Goal: Information Seeking & Learning: Learn about a topic

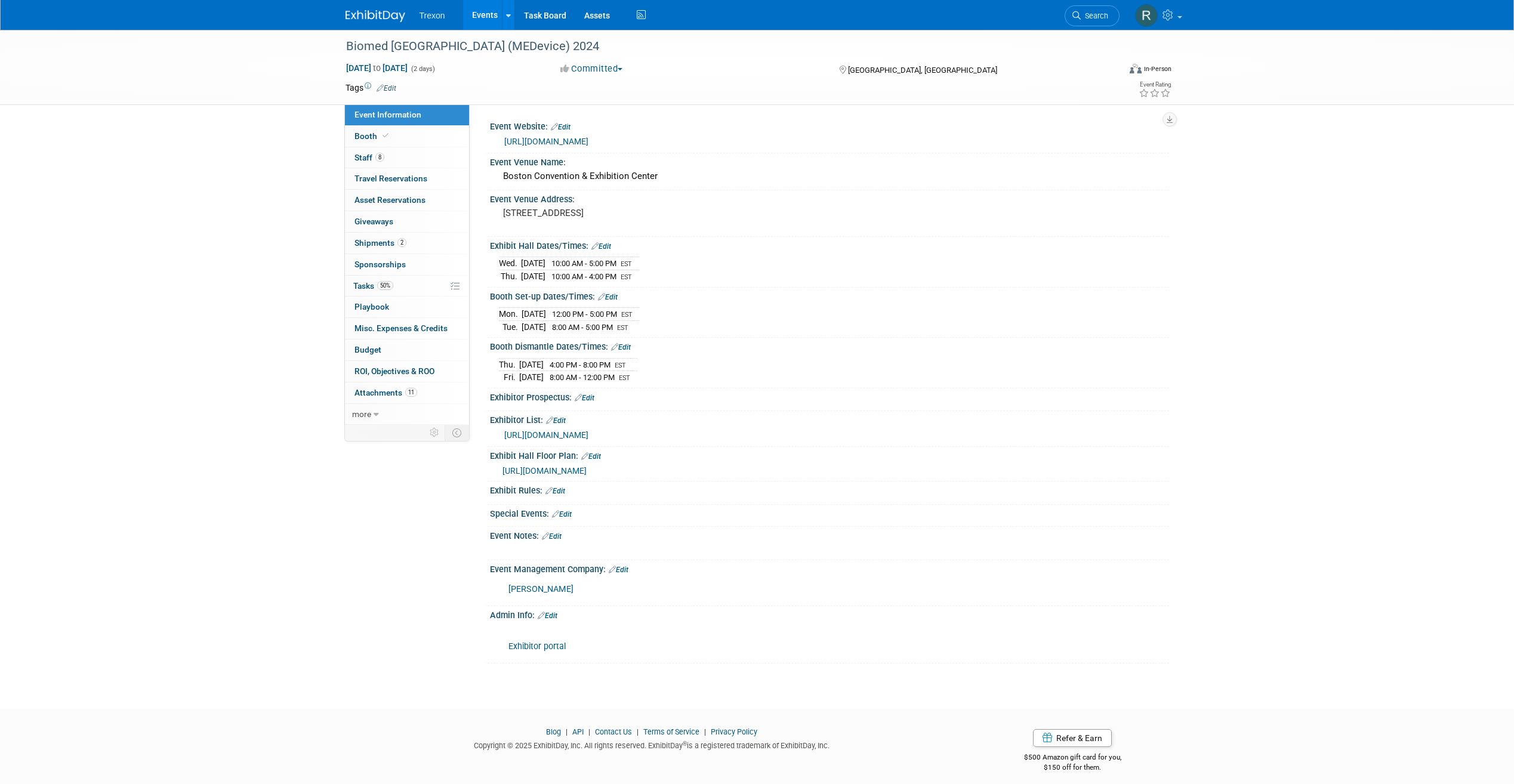
click at [361, 21] on img at bounding box center [375, 16] width 60 height 12
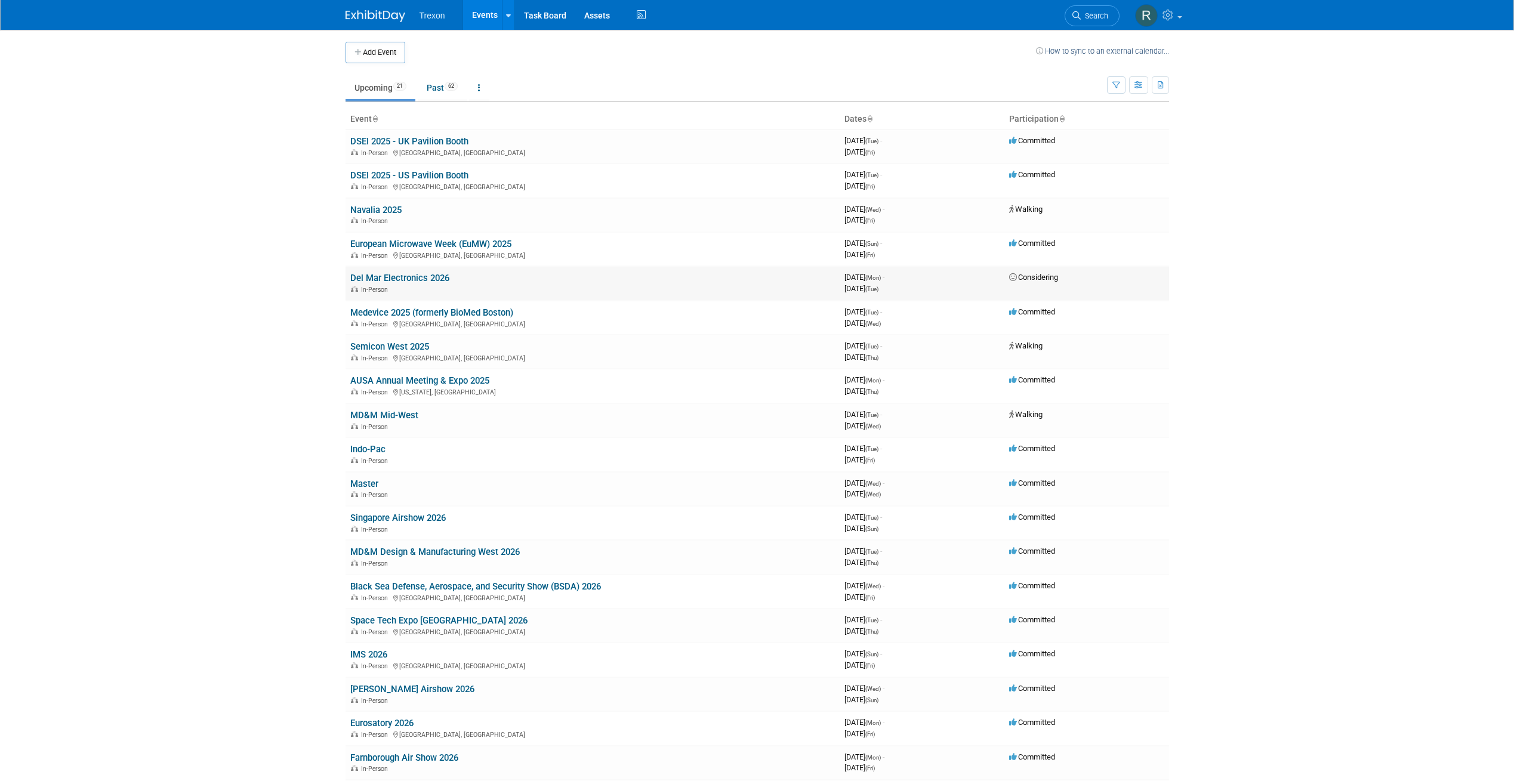
click at [416, 277] on link "Del Mar Electronics 2026" at bounding box center [399, 278] width 99 height 11
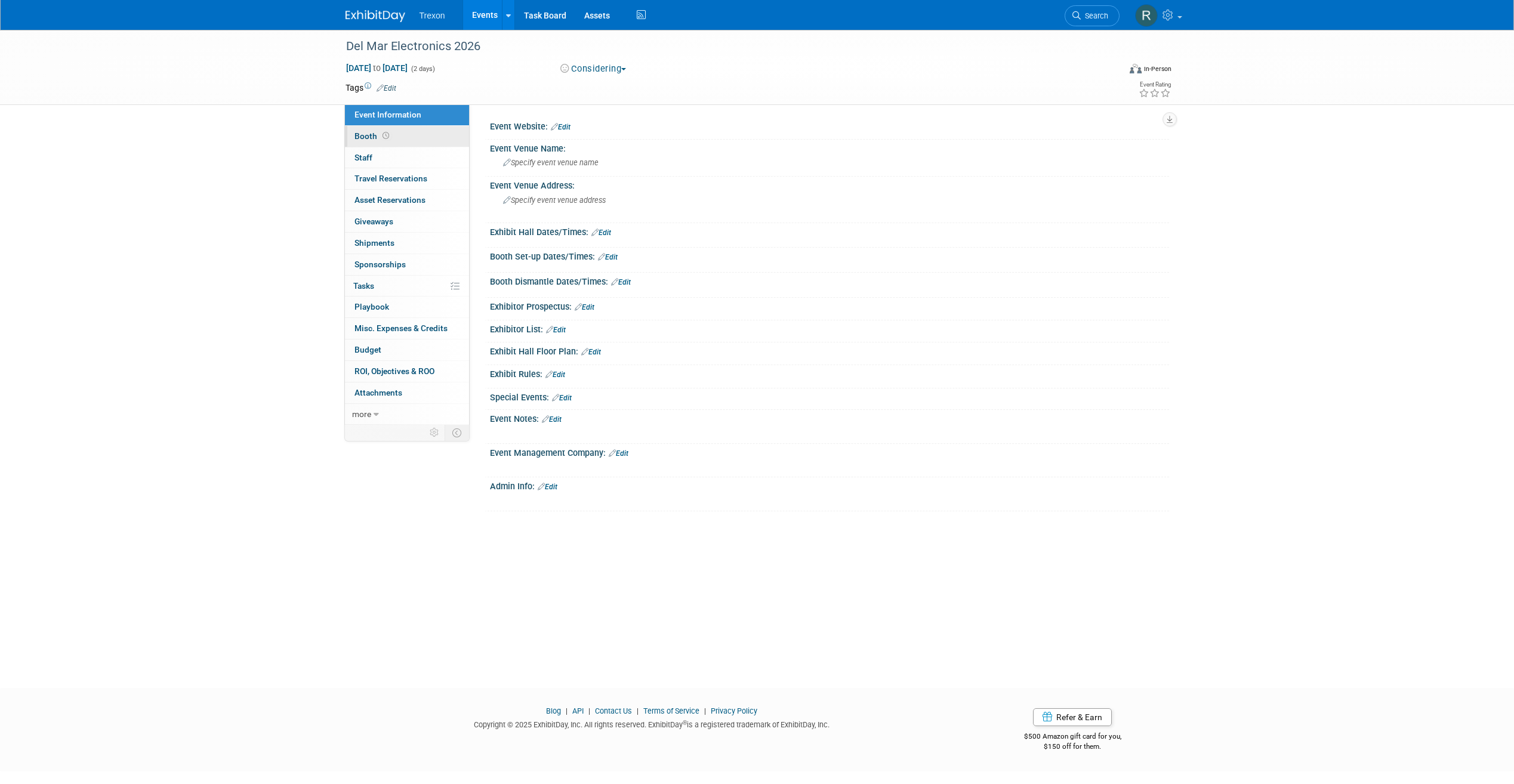
click at [404, 128] on link "Booth" at bounding box center [407, 136] width 124 height 21
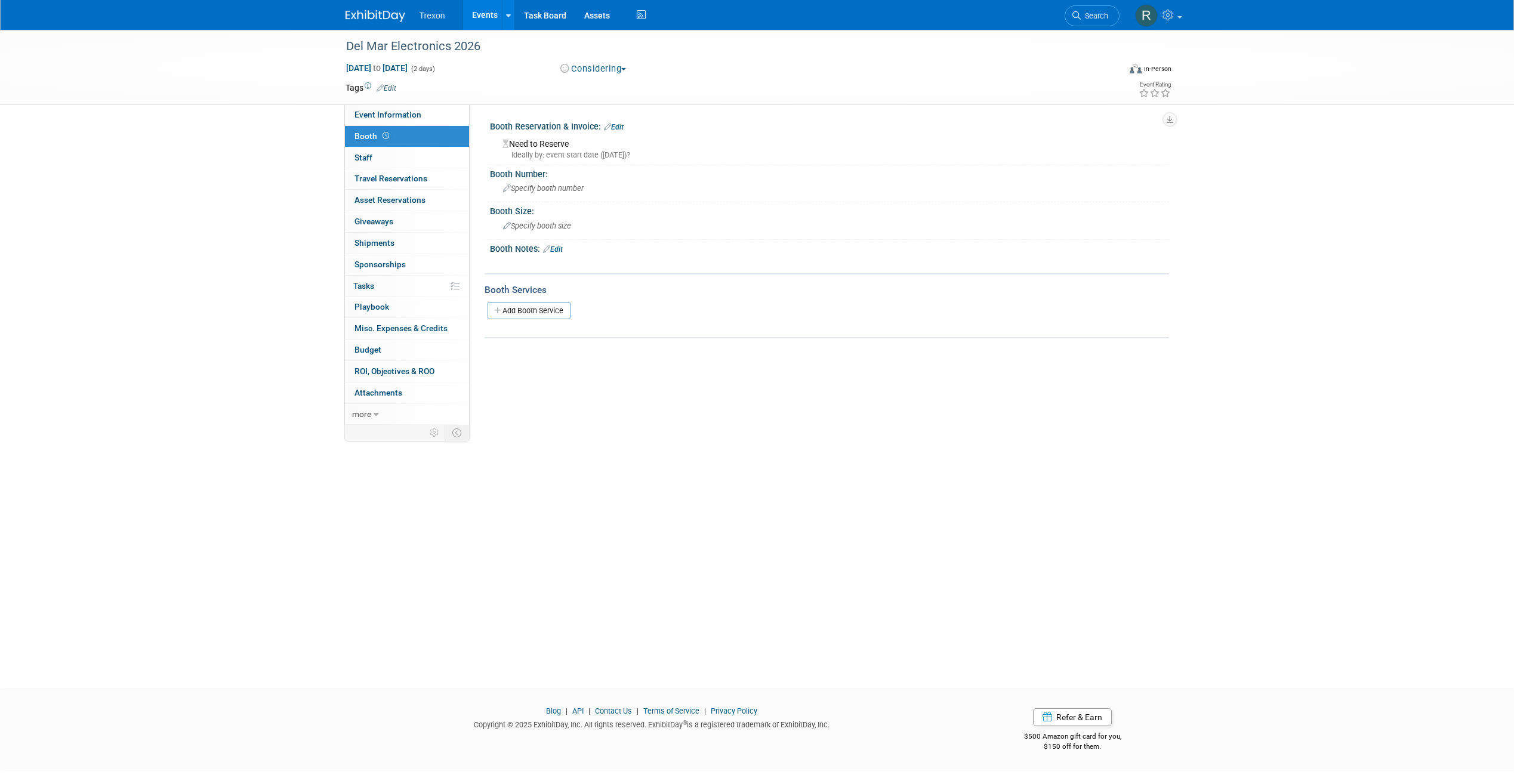
click at [376, 18] on img at bounding box center [375, 16] width 60 height 12
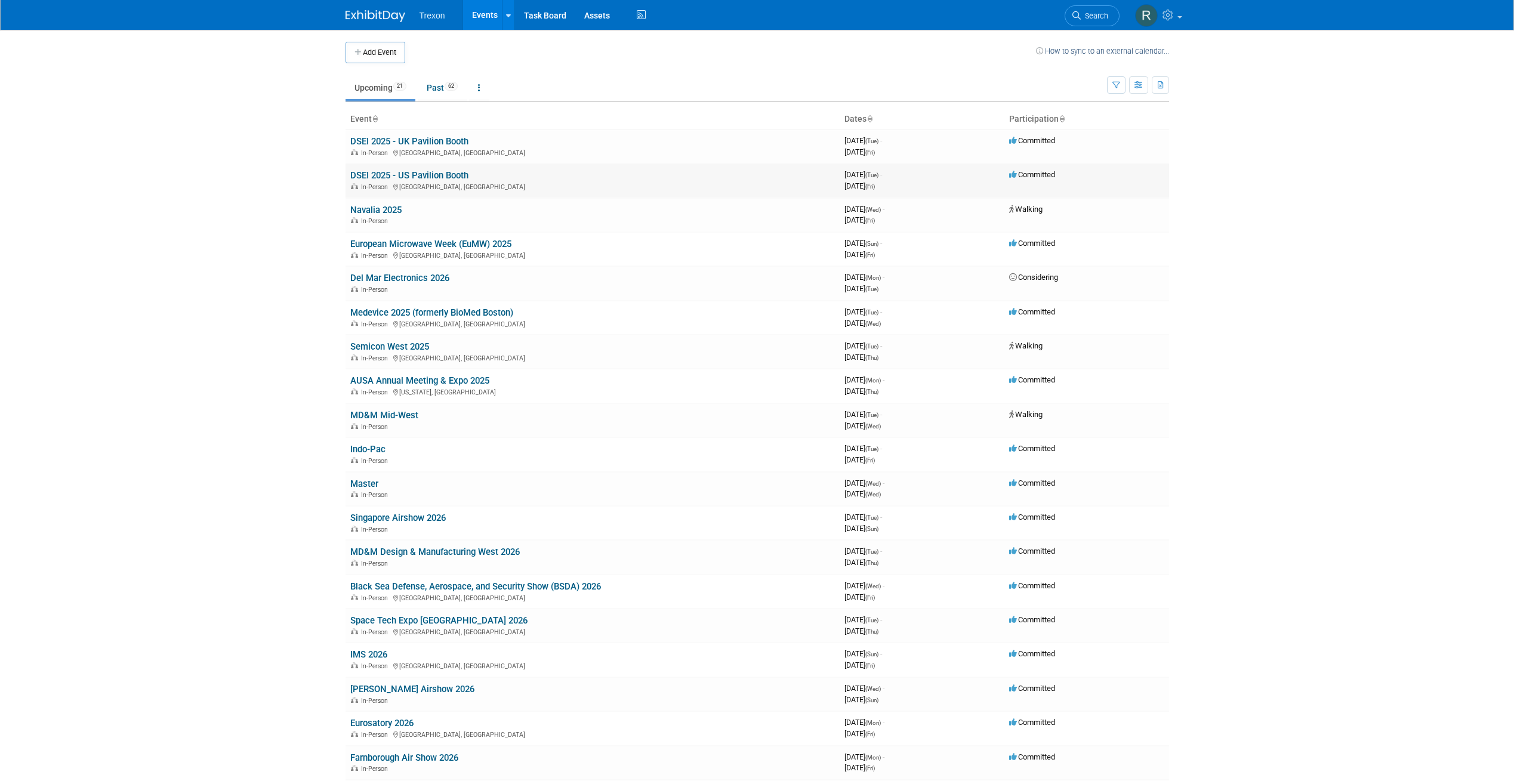
click at [427, 176] on link "DSEI 2025 - US Pavilion Booth" at bounding box center [409, 175] width 118 height 11
click at [404, 144] on link "DSEI 2025 - UK Pavilion Booth" at bounding box center [409, 141] width 118 height 11
click at [443, 242] on link "European Microwave Week (EuMW) 2025" at bounding box center [431, 244] width 161 height 11
click at [350, 213] on link "Navalia 2025" at bounding box center [376, 210] width 51 height 11
click at [399, 312] on link "Medevice 2025 (formerly BioMed Boston)" at bounding box center [431, 312] width 163 height 11
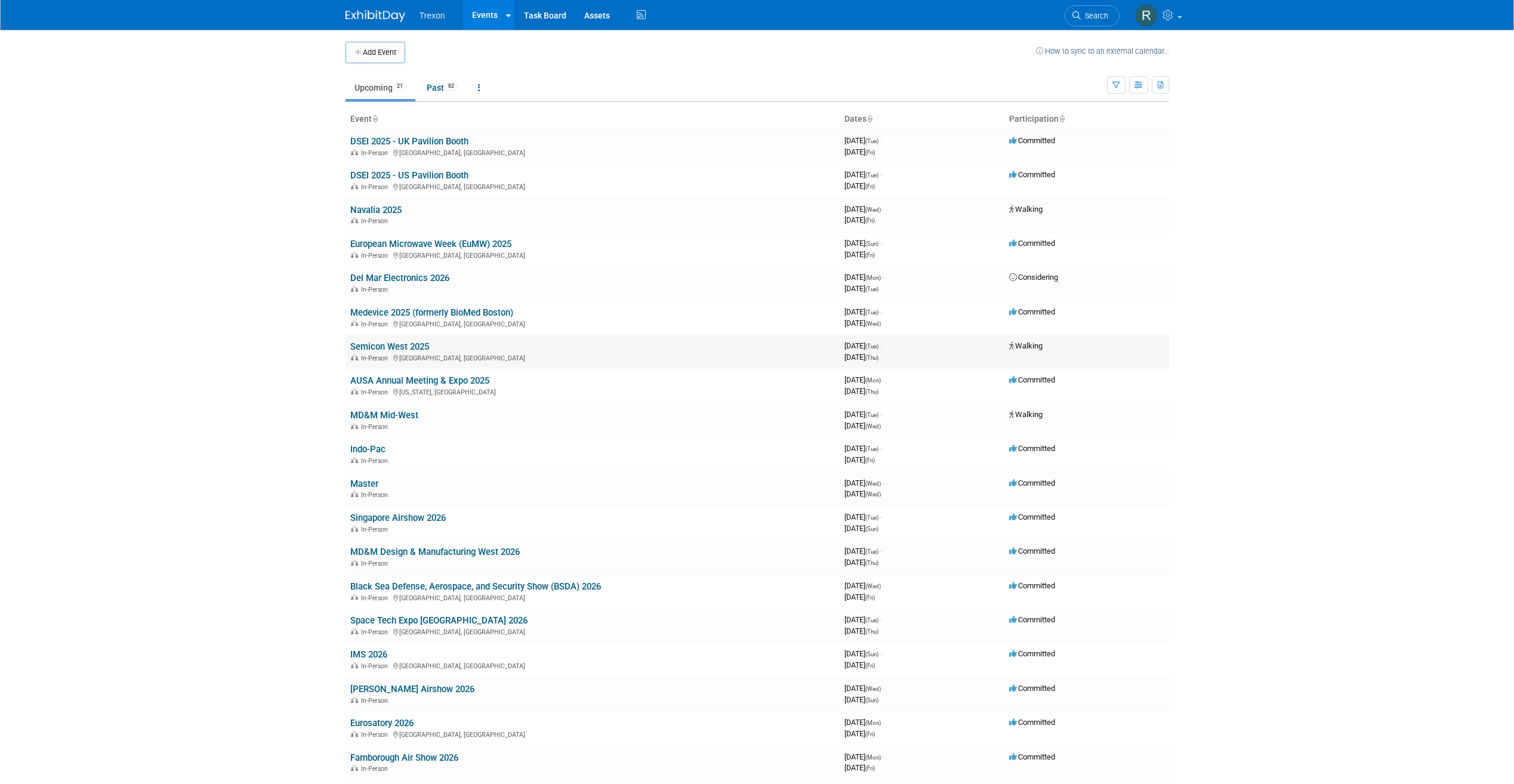
click at [373, 348] on link "Semicon West 2025" at bounding box center [390, 346] width 79 height 11
click at [395, 376] on link "AUSA Annual Meeting & Expo 2025" at bounding box center [420, 380] width 139 height 11
click at [408, 415] on link "MD&M Mid-West" at bounding box center [385, 415] width 68 height 11
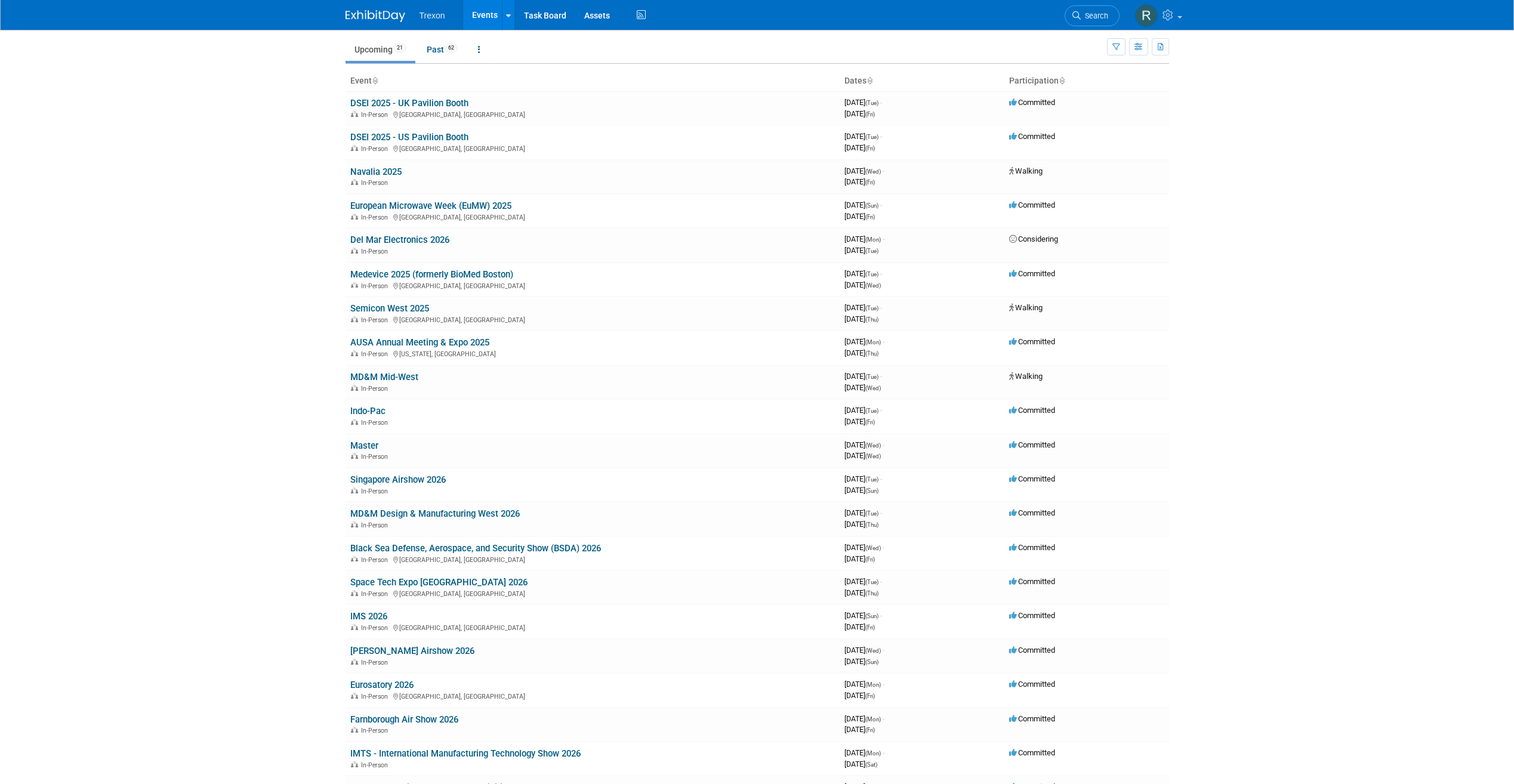
scroll to position [60, 0]
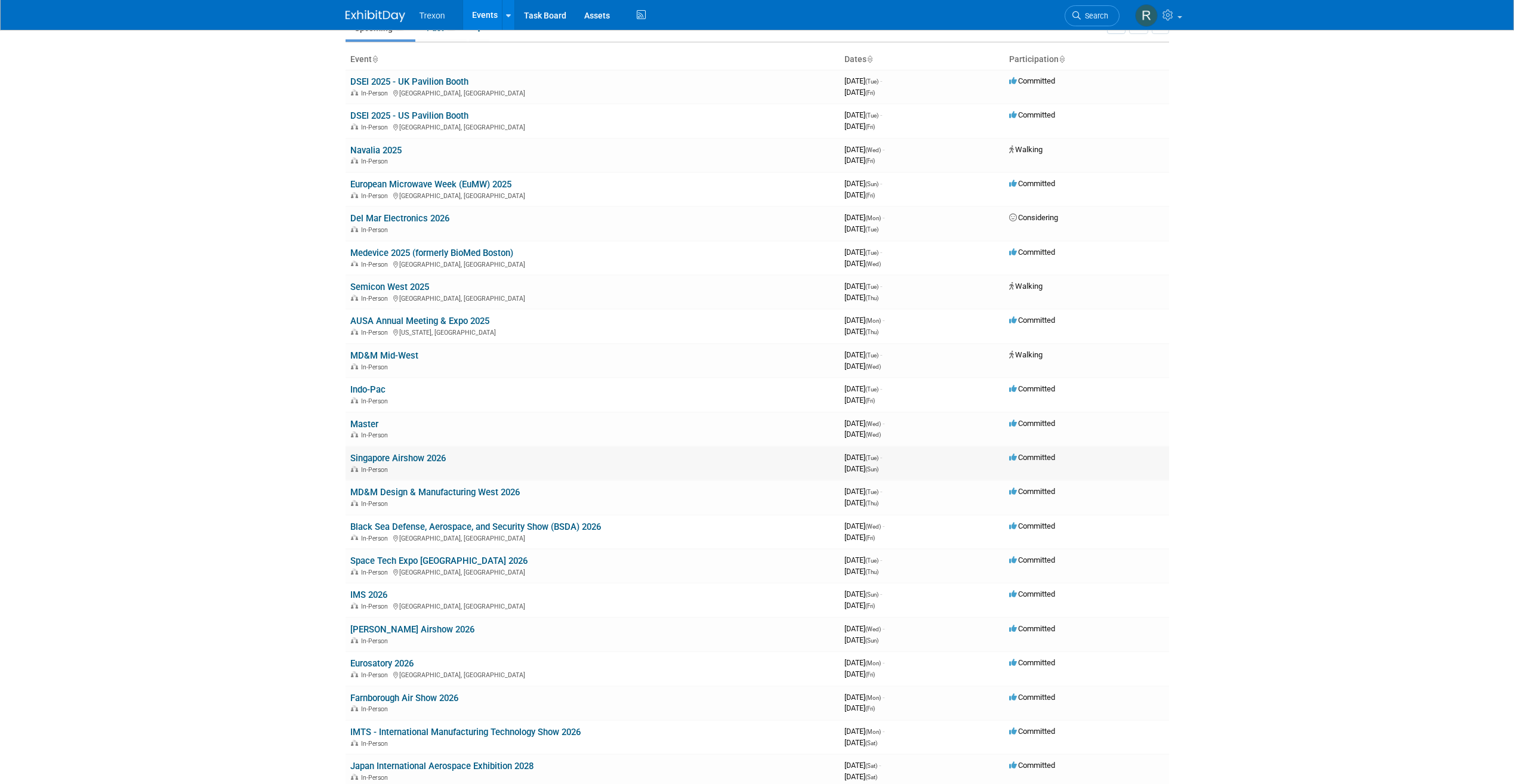
click at [401, 457] on link "Singapore Airshow 2026" at bounding box center [398, 458] width 95 height 11
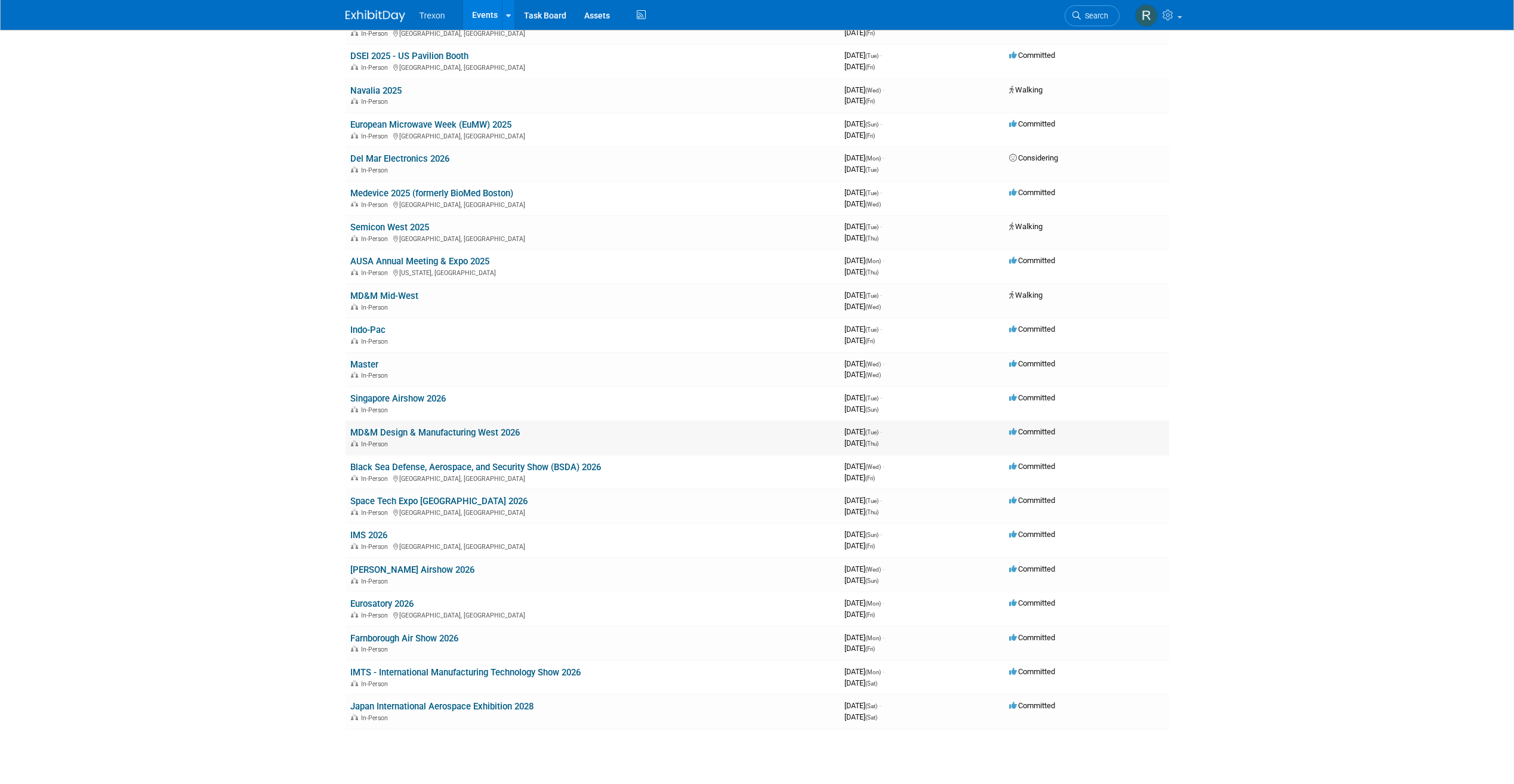
click at [389, 427] on link "MD&M Design & Manufacturing West 2026" at bounding box center [435, 432] width 169 height 11
click at [422, 461] on td "Black Sea Defense, Aerospace, and Security Show (BSDA) 2026 In-Person Bucharest…" at bounding box center [592, 473] width 494 height 34
click at [422, 467] on link "Black Sea Defense, Aerospace, and Security Show (BSDA) 2026" at bounding box center [476, 467] width 251 height 11
click at [403, 498] on link "Space Tech Expo [GEOGRAPHIC_DATA] 2026" at bounding box center [439, 501] width 177 height 11
click at [354, 530] on link "IMS 2026" at bounding box center [369, 535] width 37 height 11
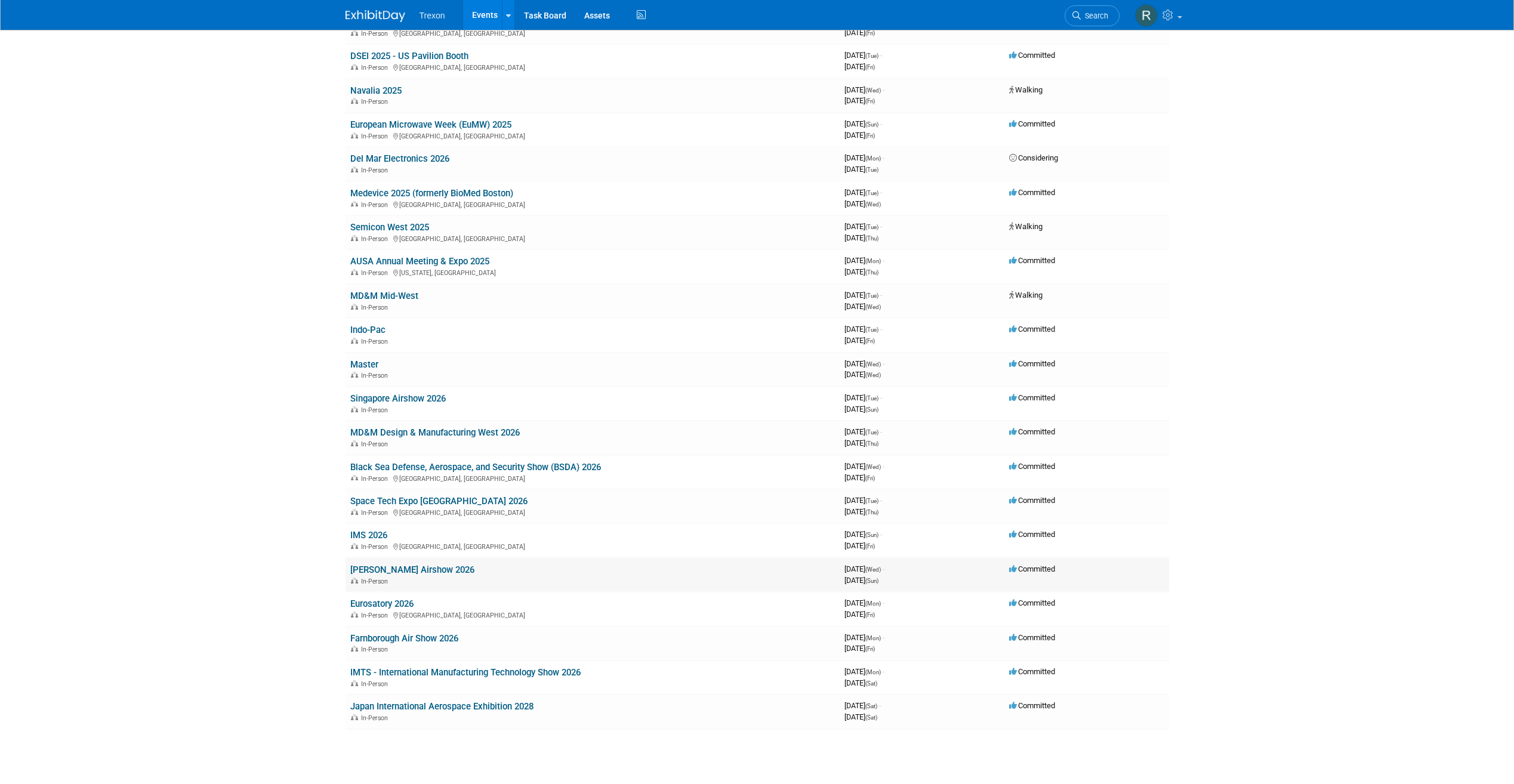
click at [379, 568] on link "[PERSON_NAME] Airshow 2026" at bounding box center [412, 569] width 124 height 11
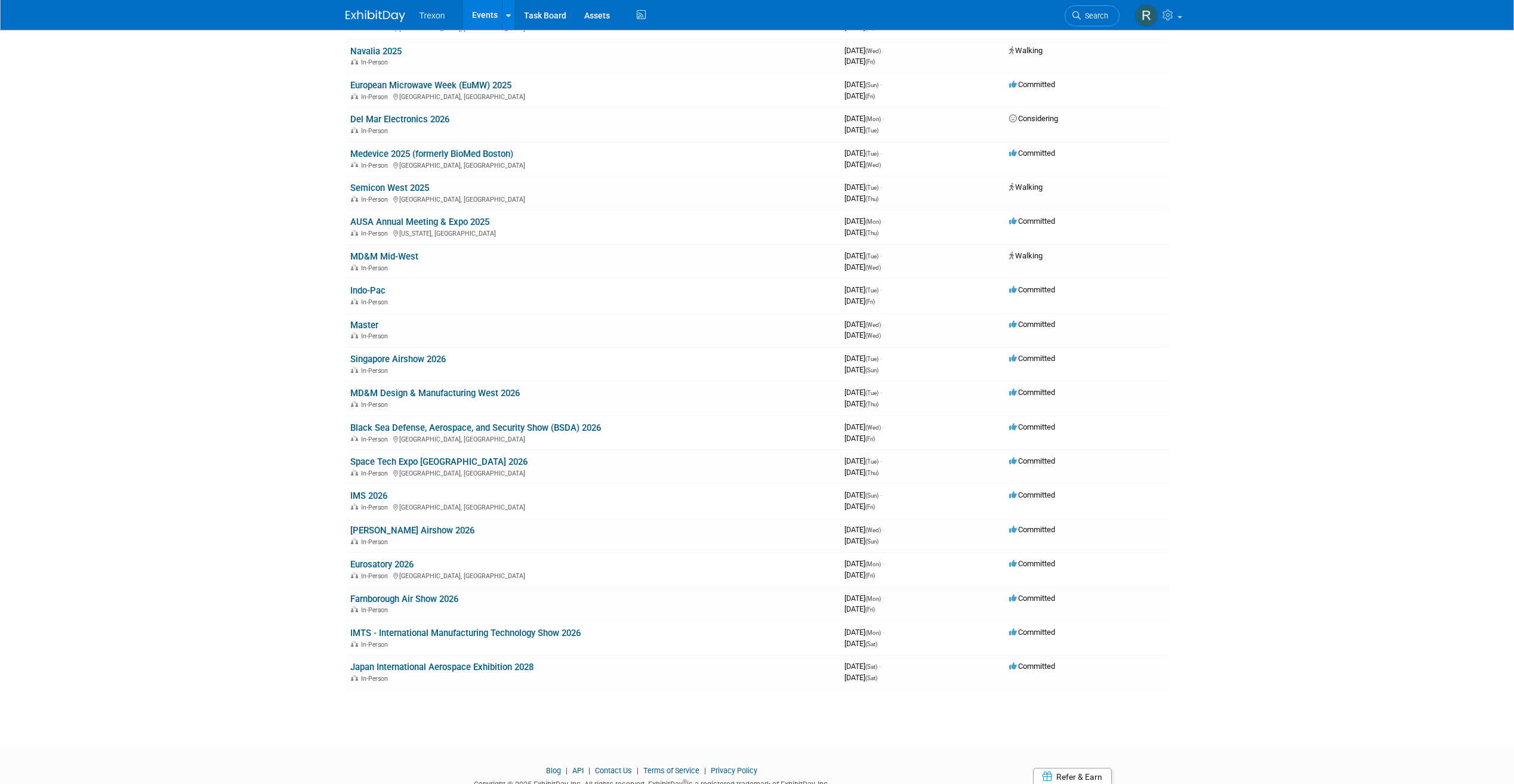
scroll to position [179, 0]
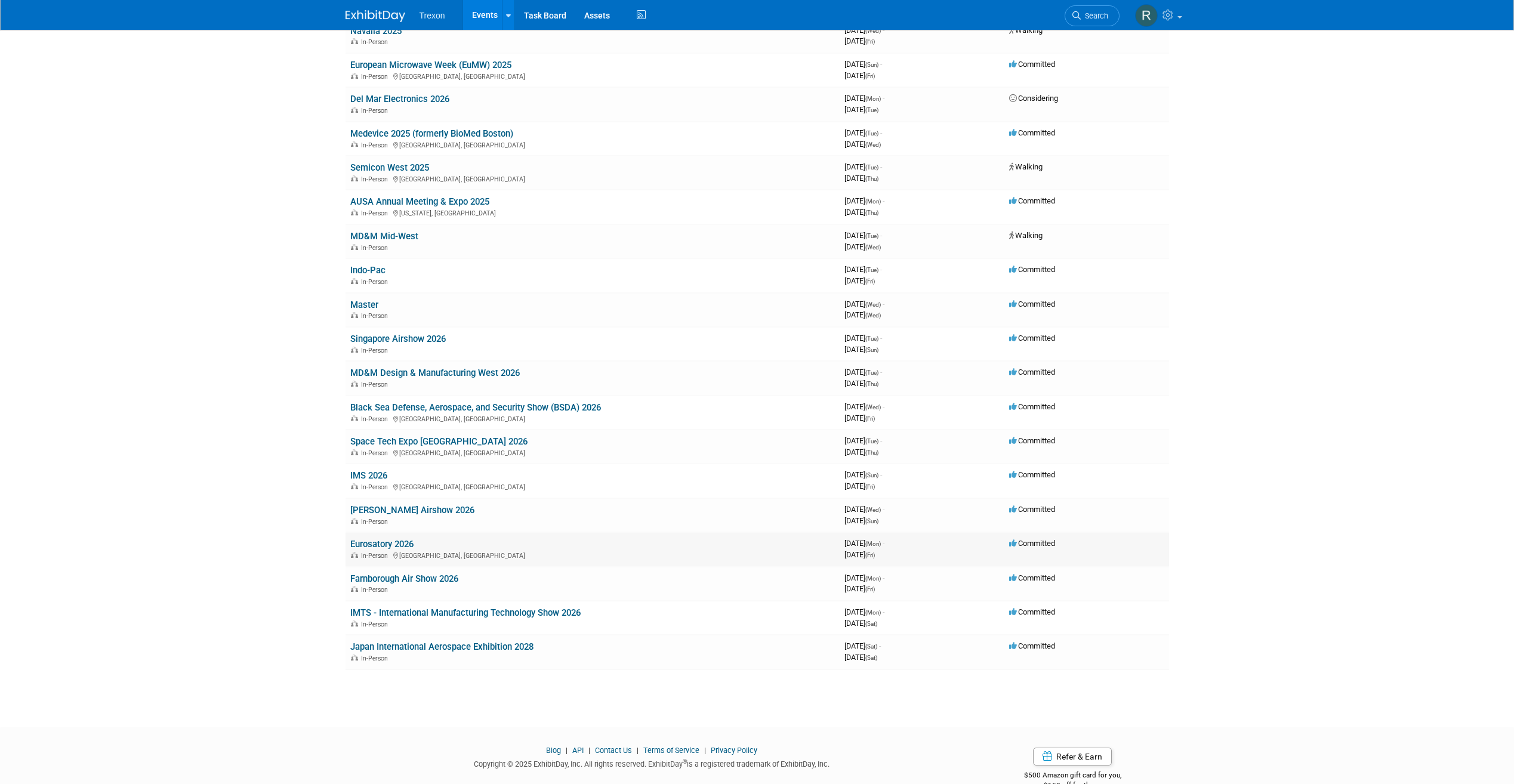
click at [384, 540] on link "Eurosatory 2026" at bounding box center [382, 544] width 63 height 11
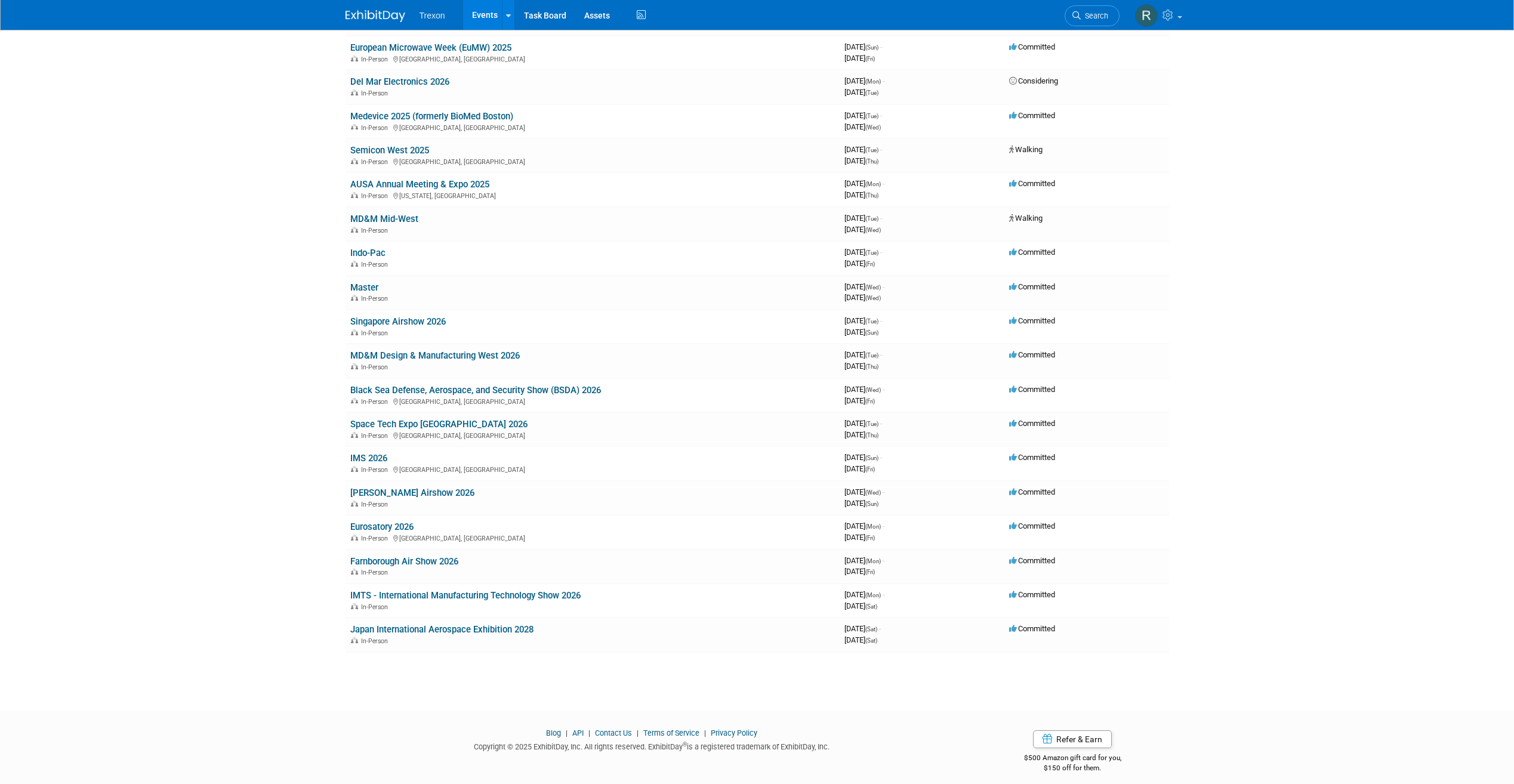
scroll to position [206, 0]
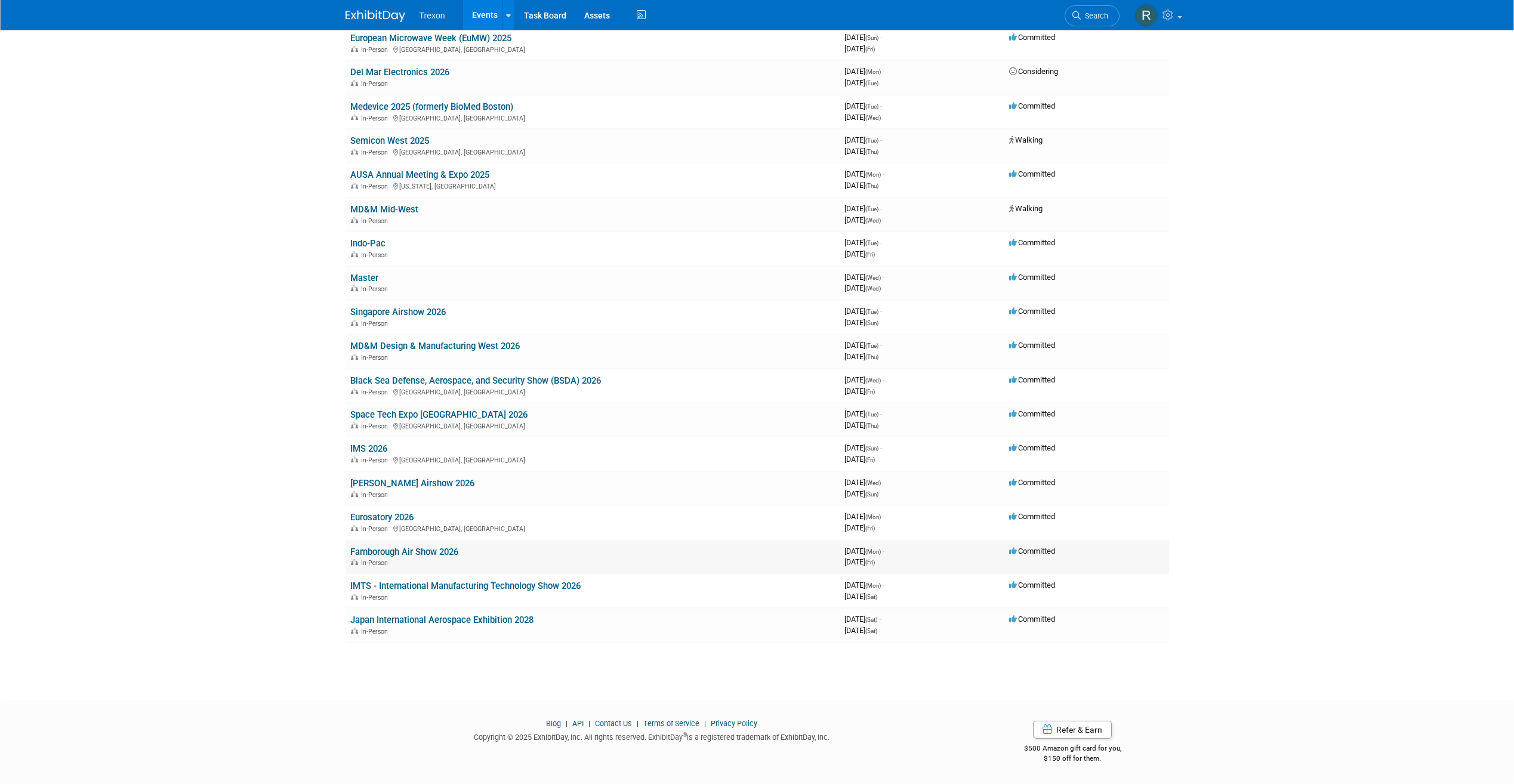
click at [405, 547] on link "Farnborough Air Show 2026" at bounding box center [404, 552] width 108 height 11
click at [421, 579] on td "IMTS - International Manufacturing Technology Show 2026 In-Person" at bounding box center [592, 591] width 494 height 34
click at [421, 583] on link "IMTS - International Manufacturing Technology Show 2026" at bounding box center [466, 586] width 230 height 11
click at [422, 612] on td "Japan International Aerospace Exhibition 2028 In-Person" at bounding box center [592, 625] width 494 height 34
click at [418, 620] on link "Japan International Aerospace Exhibition 2028" at bounding box center [442, 620] width 183 height 11
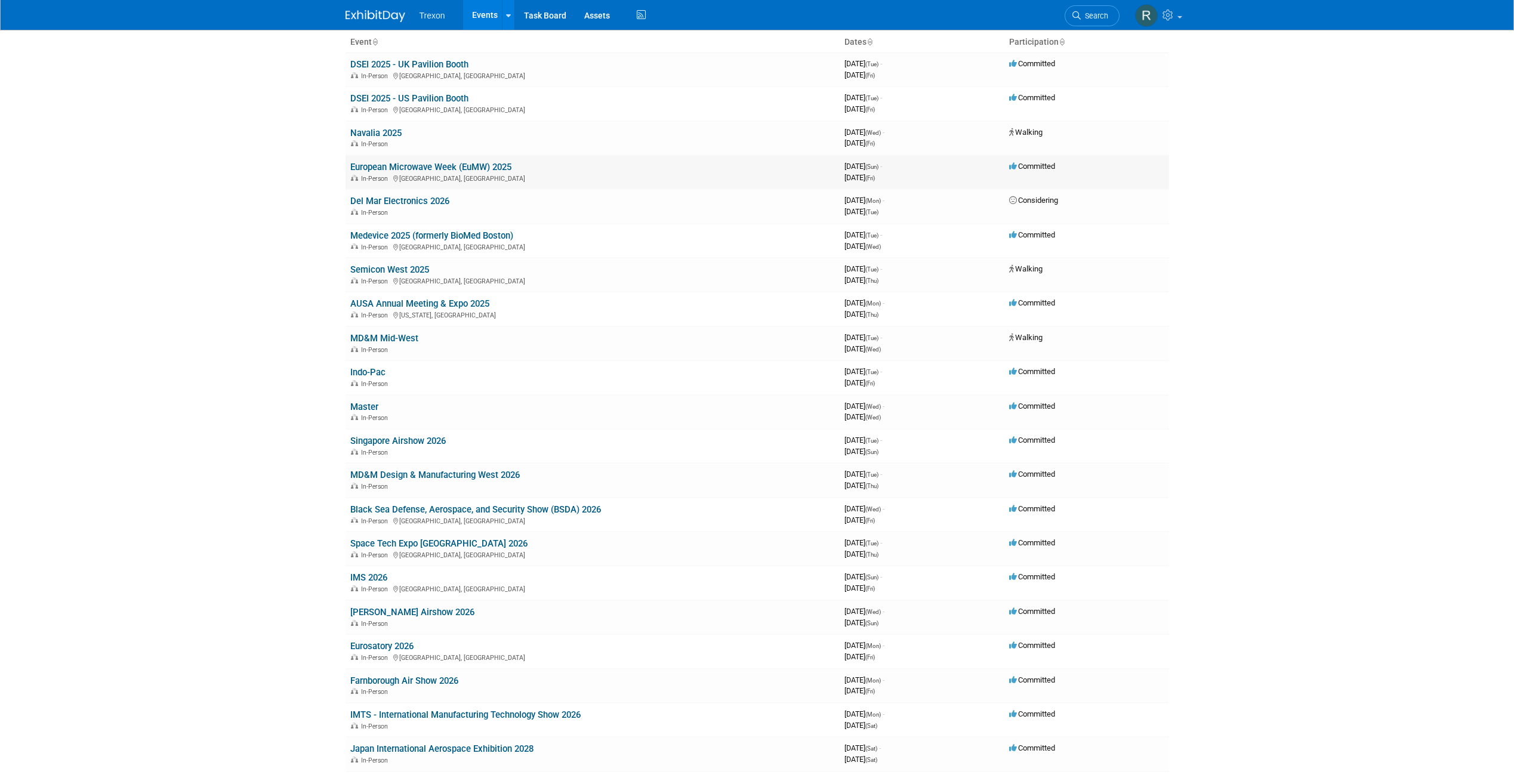
scroll to position [0, 0]
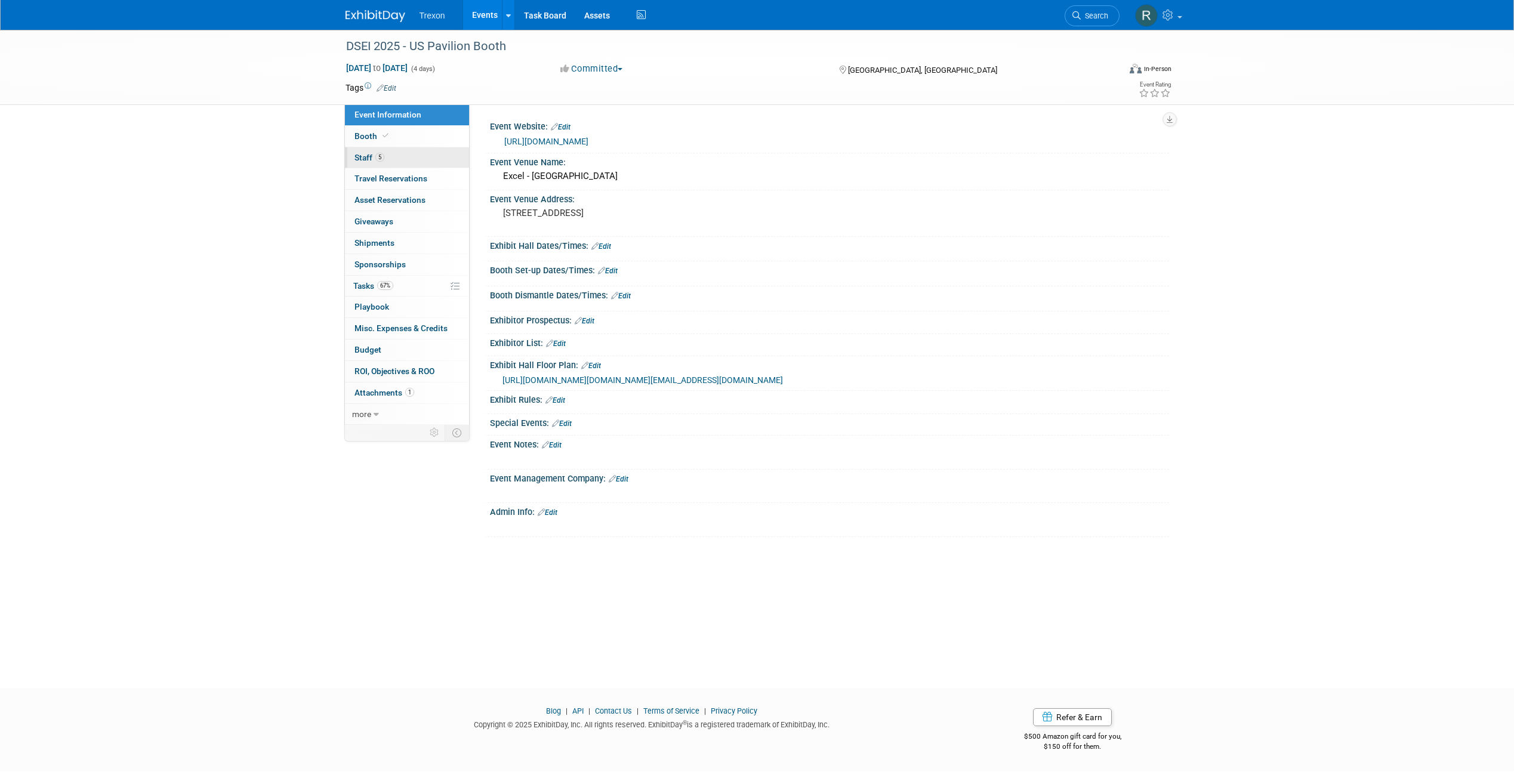
click at [418, 163] on link "5 Staff 5" at bounding box center [407, 157] width 124 height 21
click at [394, 159] on link "5 Staff 5" at bounding box center [407, 157] width 124 height 21
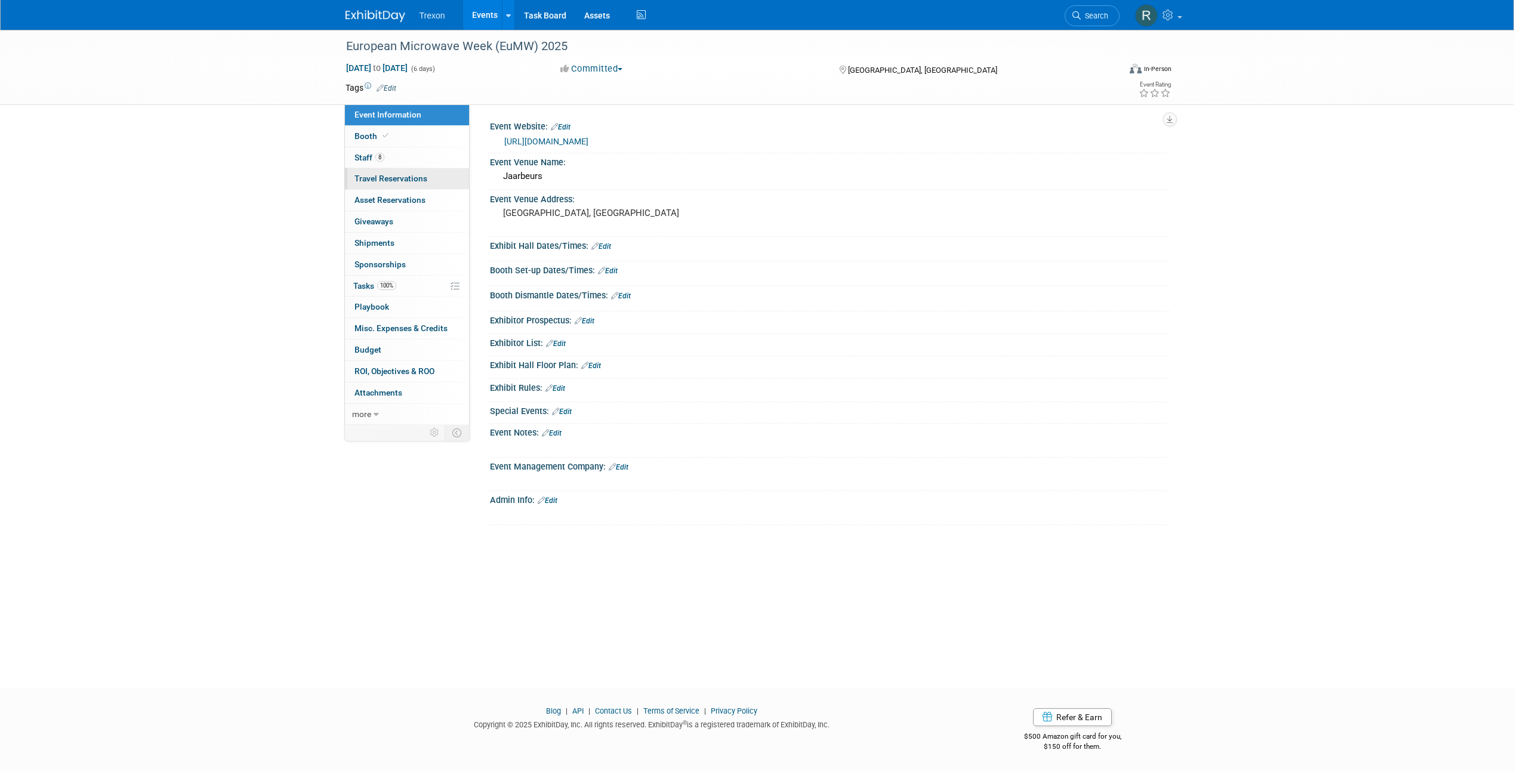
click at [401, 168] on link "0 Travel Reservations 0" at bounding box center [407, 178] width 124 height 21
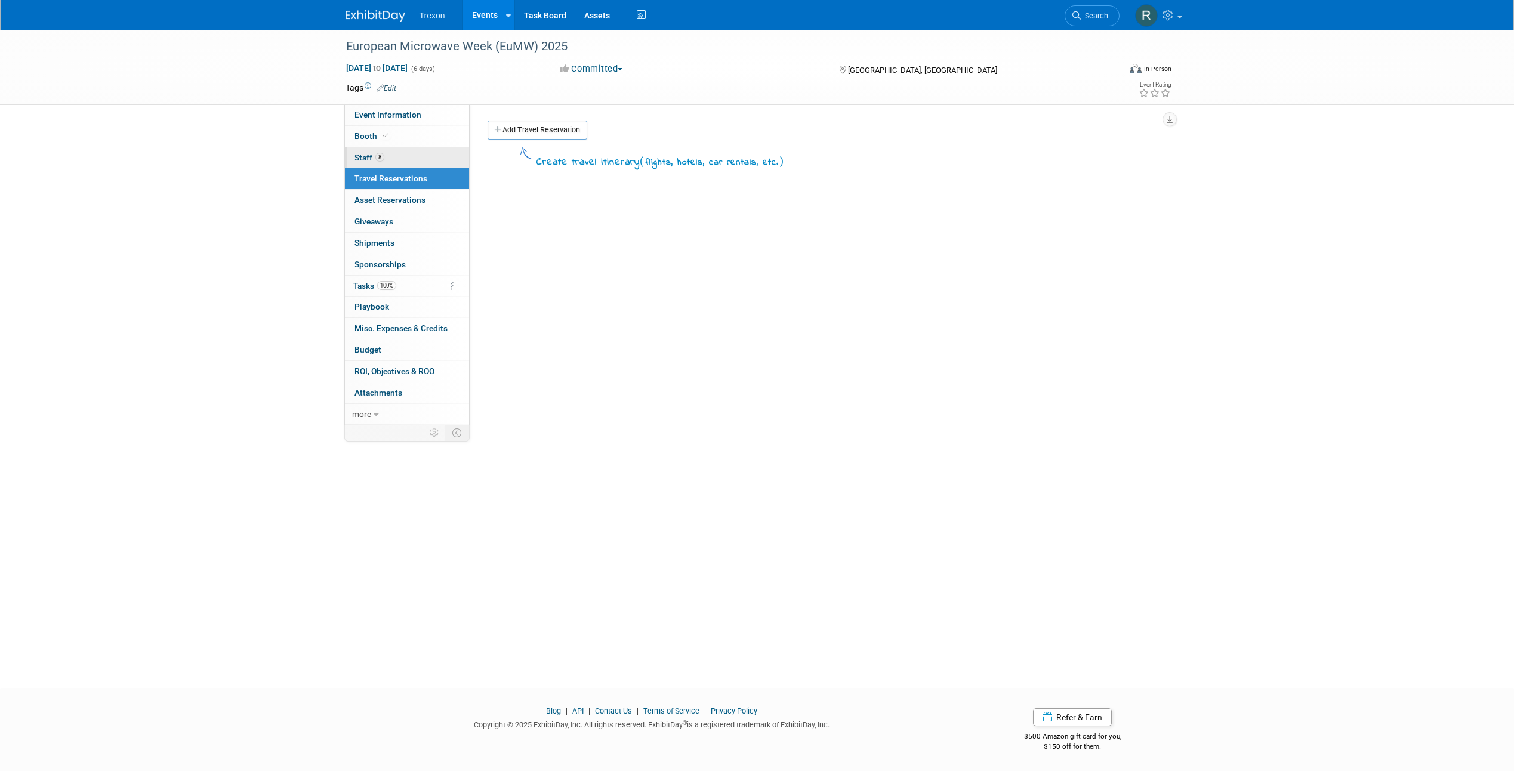
click at [398, 162] on link "8 Staff 8" at bounding box center [407, 157] width 124 height 21
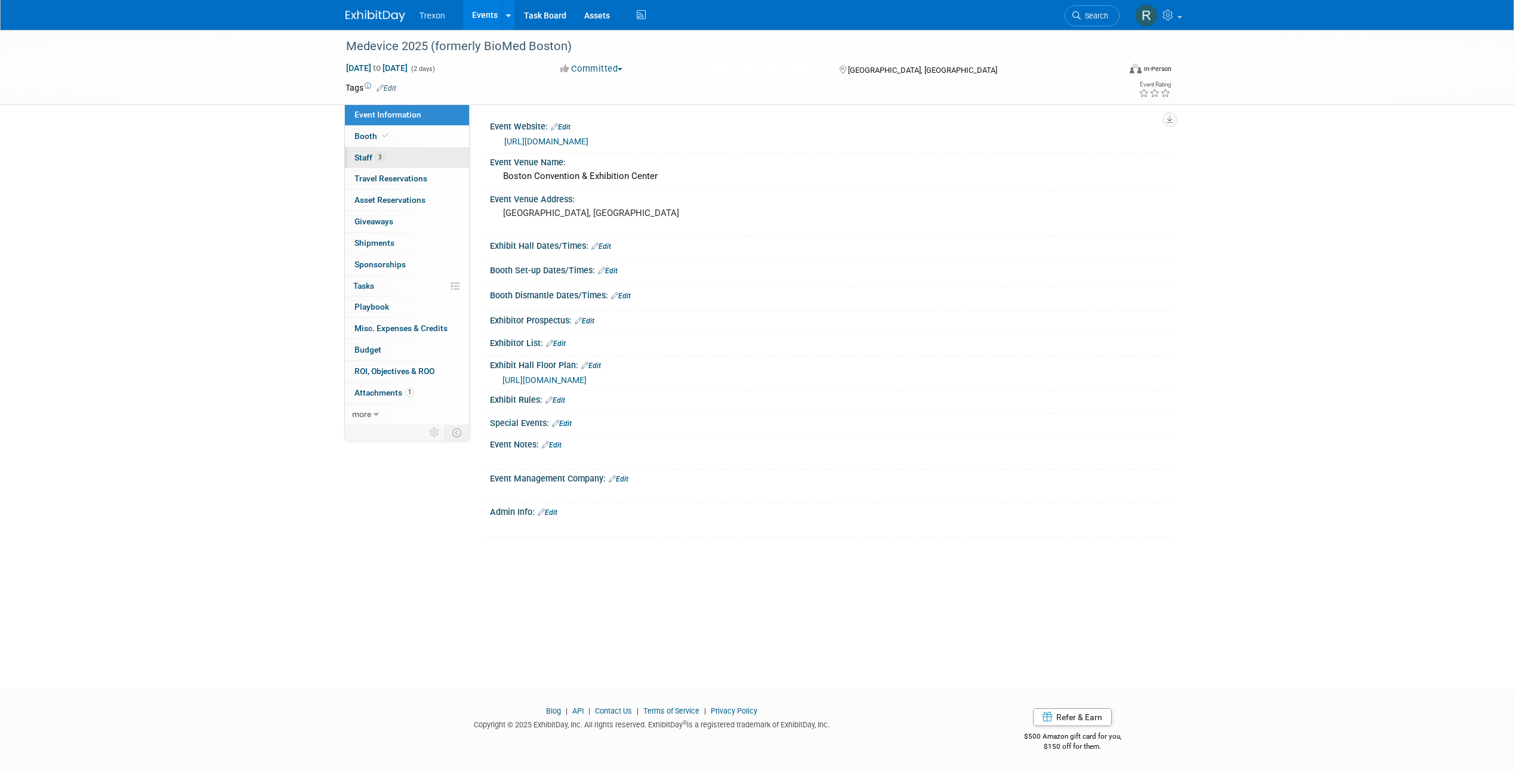
click at [389, 151] on link "3 Staff 3" at bounding box center [407, 157] width 124 height 21
click at [370, 151] on link "2 Staff 2" at bounding box center [407, 157] width 124 height 21
click at [382, 155] on span "17" at bounding box center [381, 157] width 12 height 9
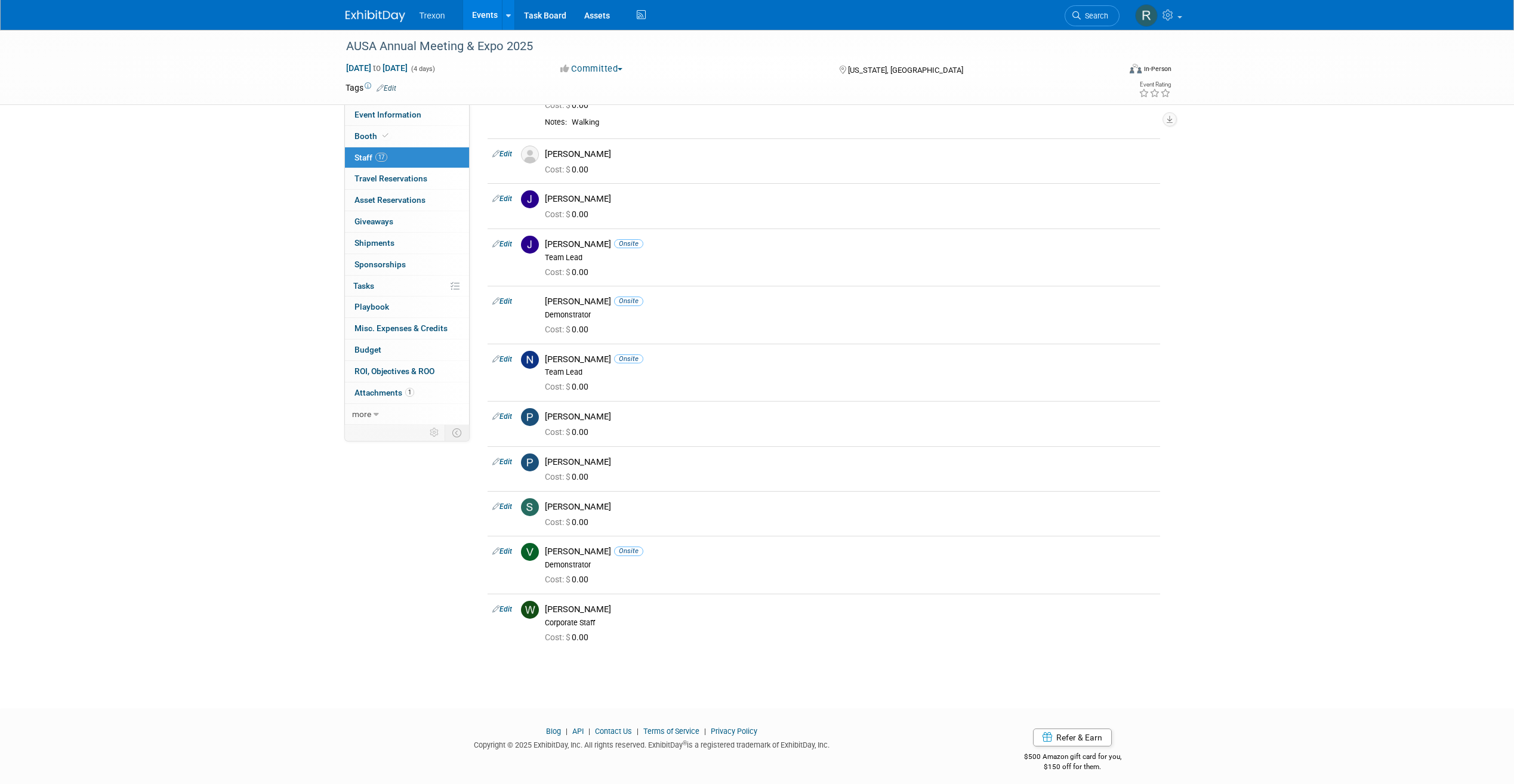
scroll to position [381, 0]
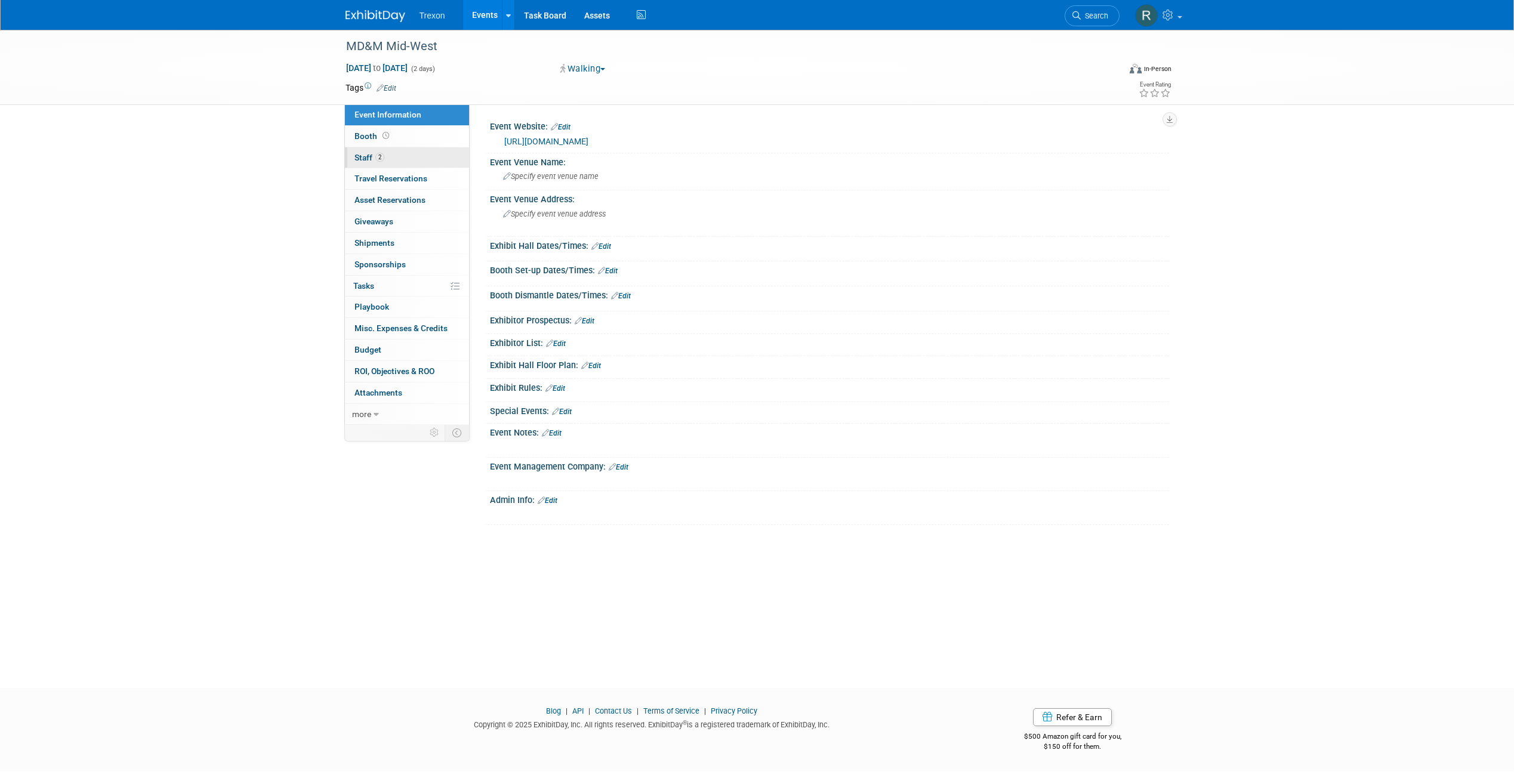
click at [369, 159] on span "Staff 2" at bounding box center [370, 157] width 30 height 9
click at [359, 154] on span "Staff 4" at bounding box center [370, 157] width 30 height 9
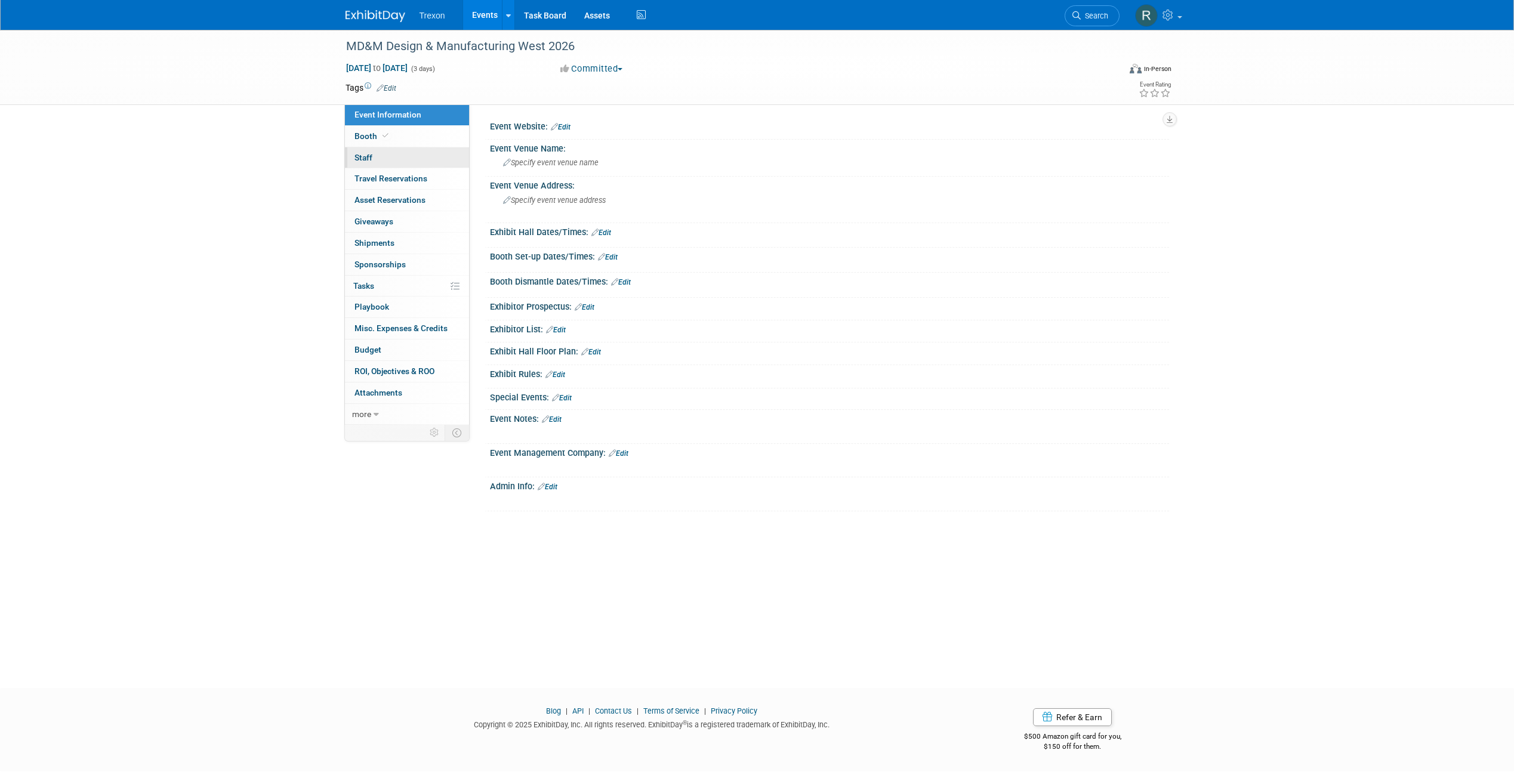
click at [372, 154] on link "0 Staff 0" at bounding box center [407, 157] width 124 height 21
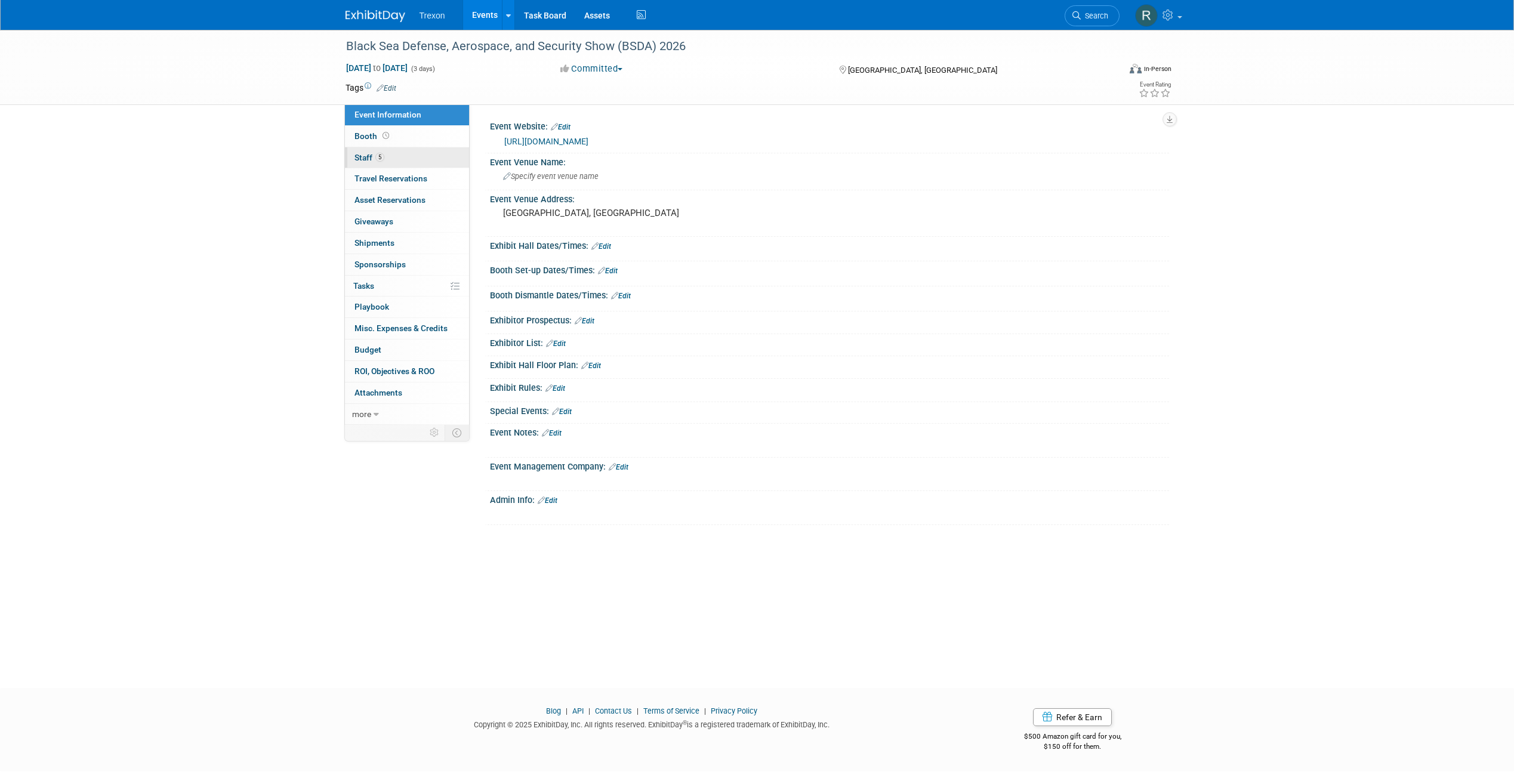
click at [388, 154] on link "5 Staff 5" at bounding box center [407, 157] width 124 height 21
click at [362, 149] on link "2 Staff 2" at bounding box center [407, 157] width 124 height 21
click at [355, 162] on link "3 Staff 3" at bounding box center [407, 157] width 124 height 21
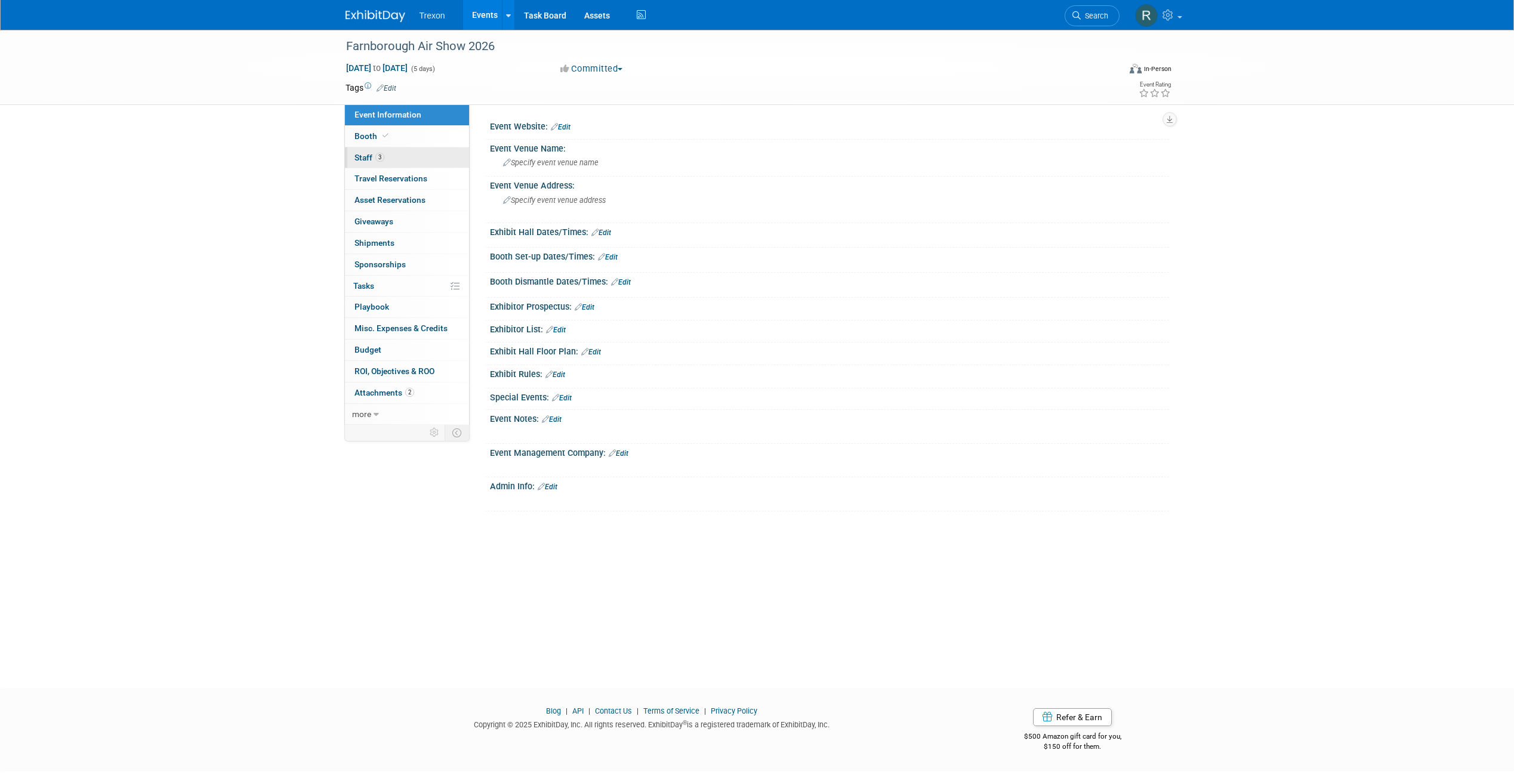
click at [385, 157] on link "3 Staff 3" at bounding box center [407, 157] width 124 height 21
